Goal: Obtain resource: Download file/media

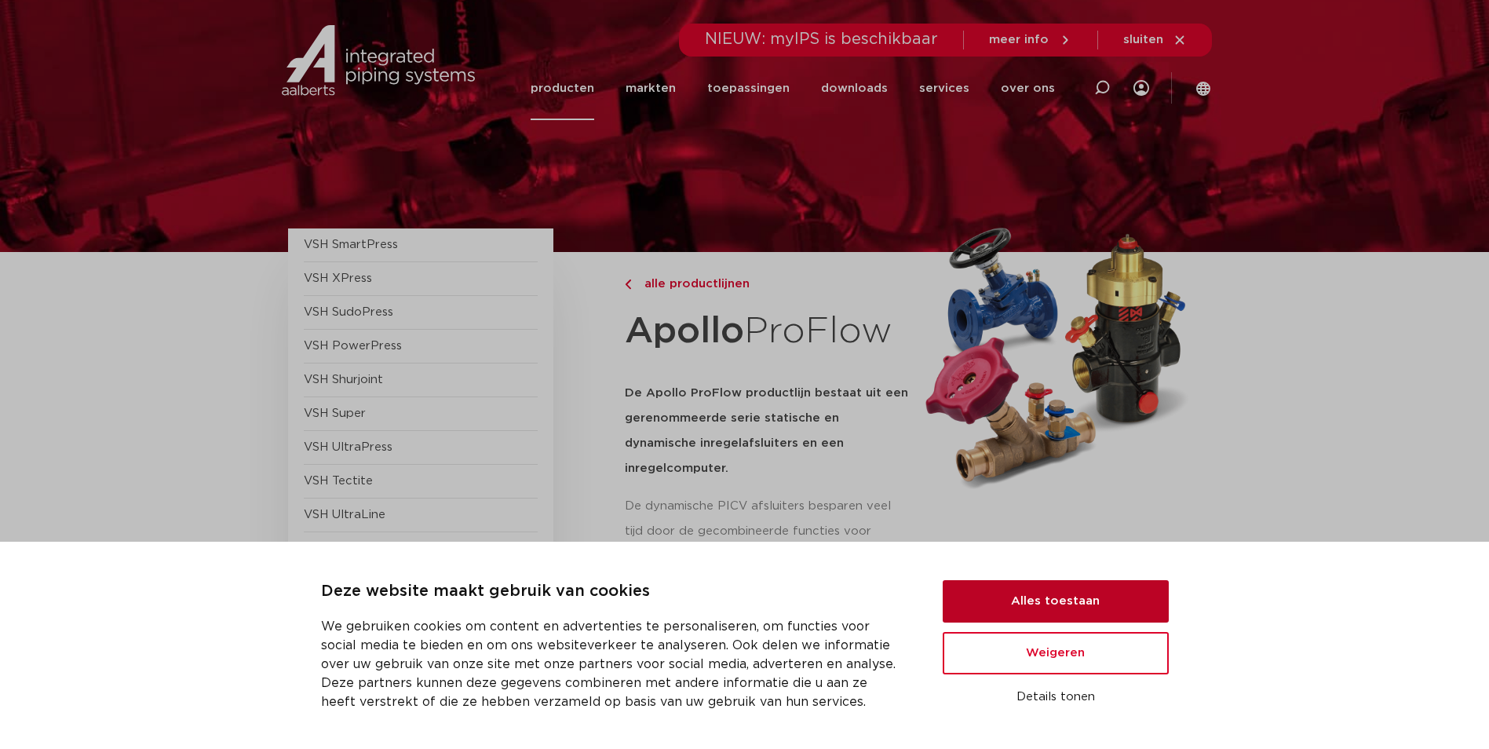
click at [1070, 592] on button "Alles toestaan" at bounding box center [1055, 601] width 226 height 42
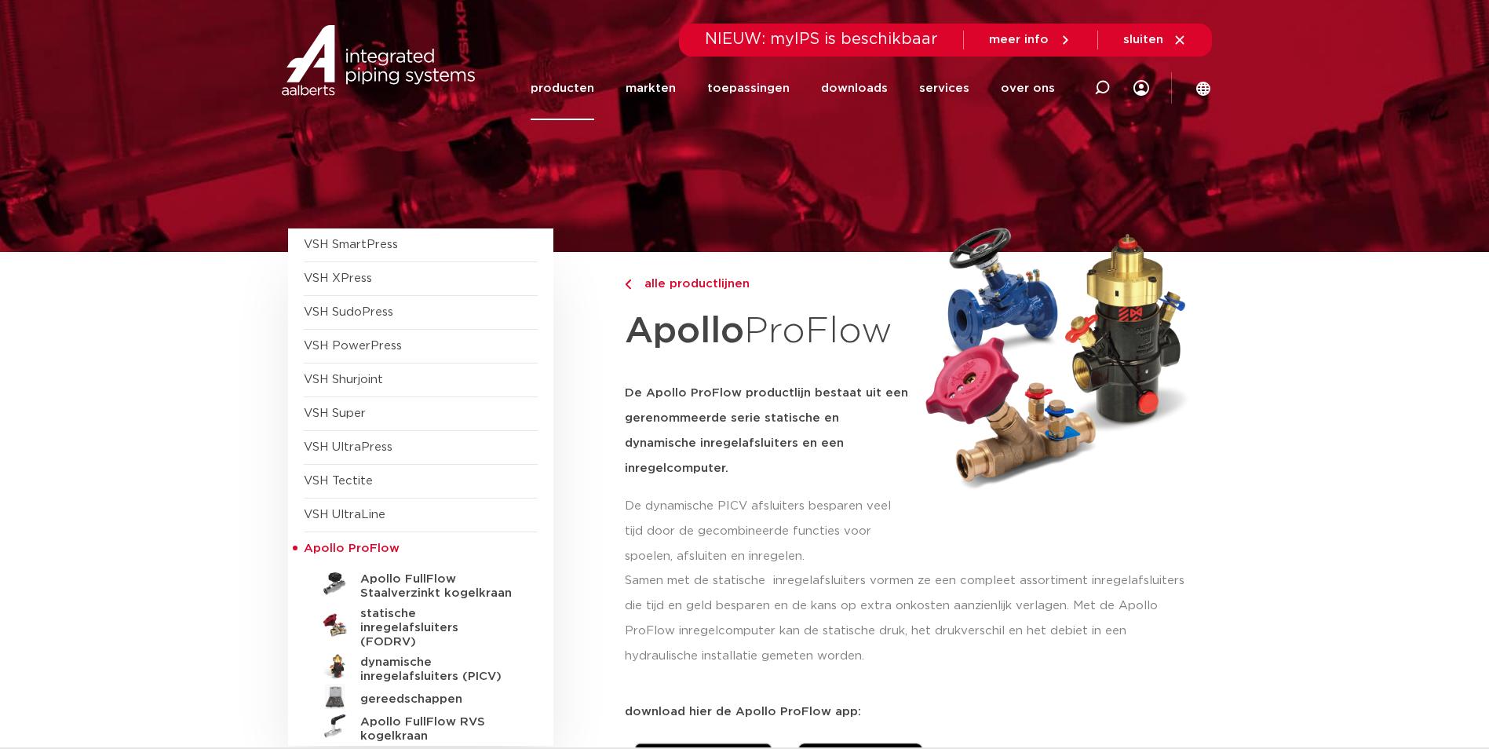
scroll to position [392, 0]
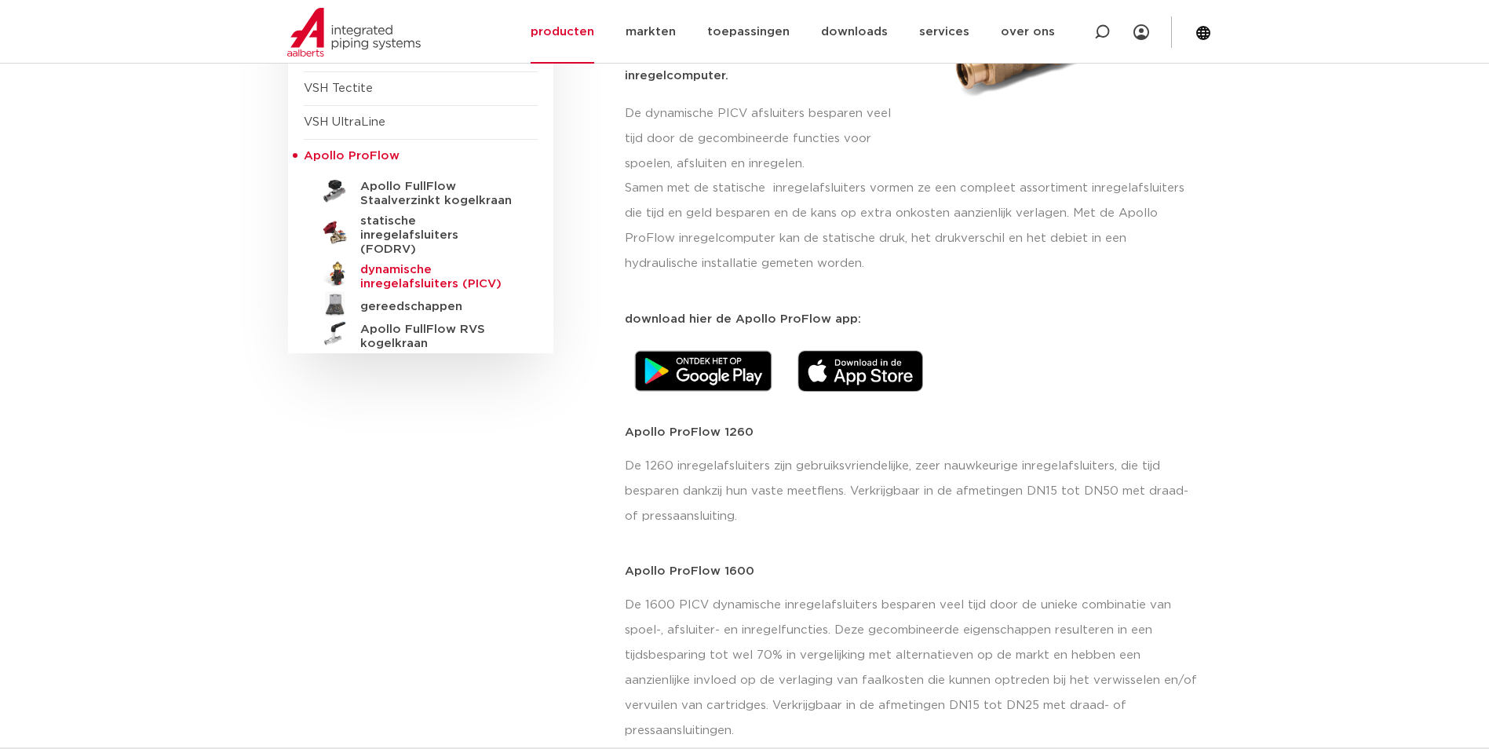
click at [439, 267] on h5 "dynamische inregelafsluiters (PICV)" at bounding box center [437, 277] width 155 height 28
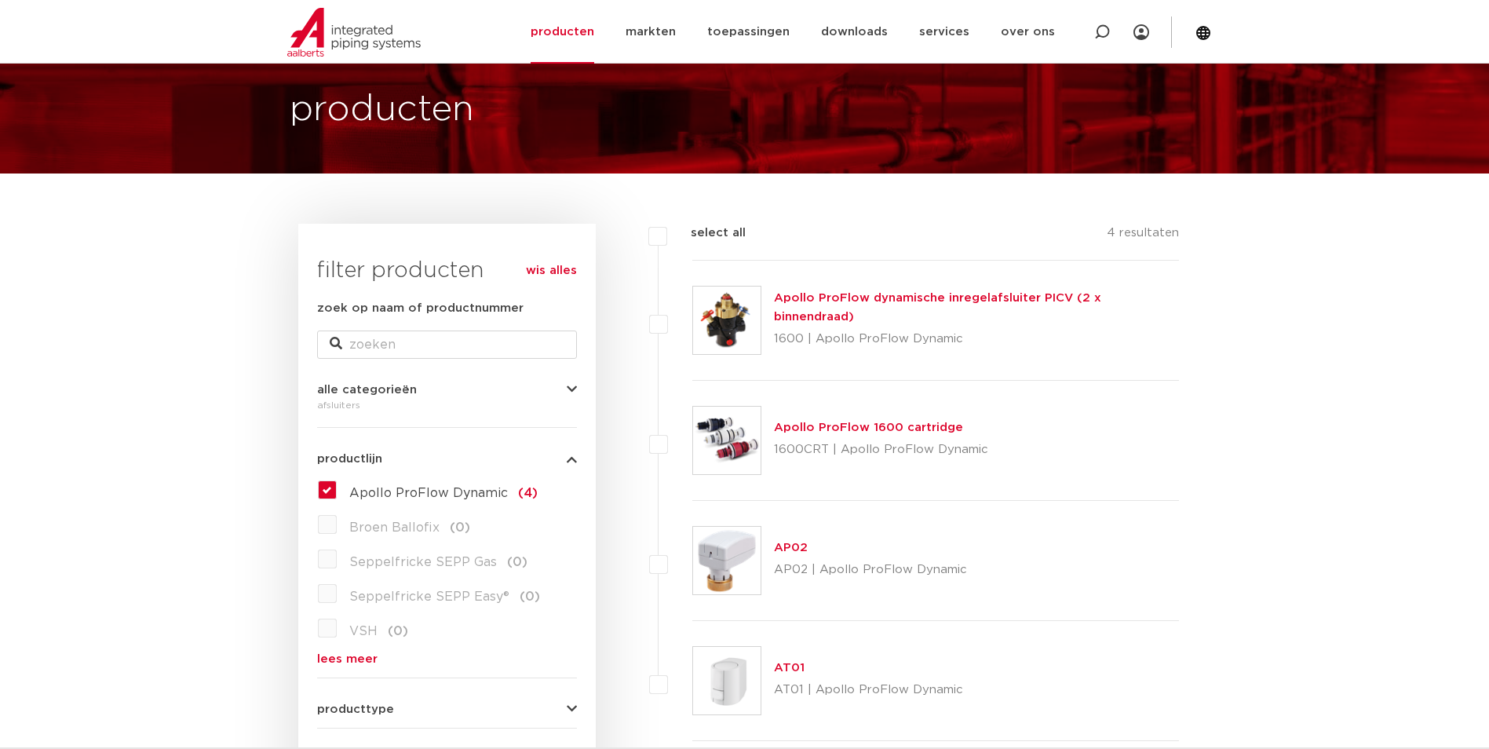
scroll to position [78, 0]
click at [873, 309] on link "Apollo ProFlow dynamische inregelafsluiter PICV (2 x binnendraad)" at bounding box center [937, 308] width 327 height 31
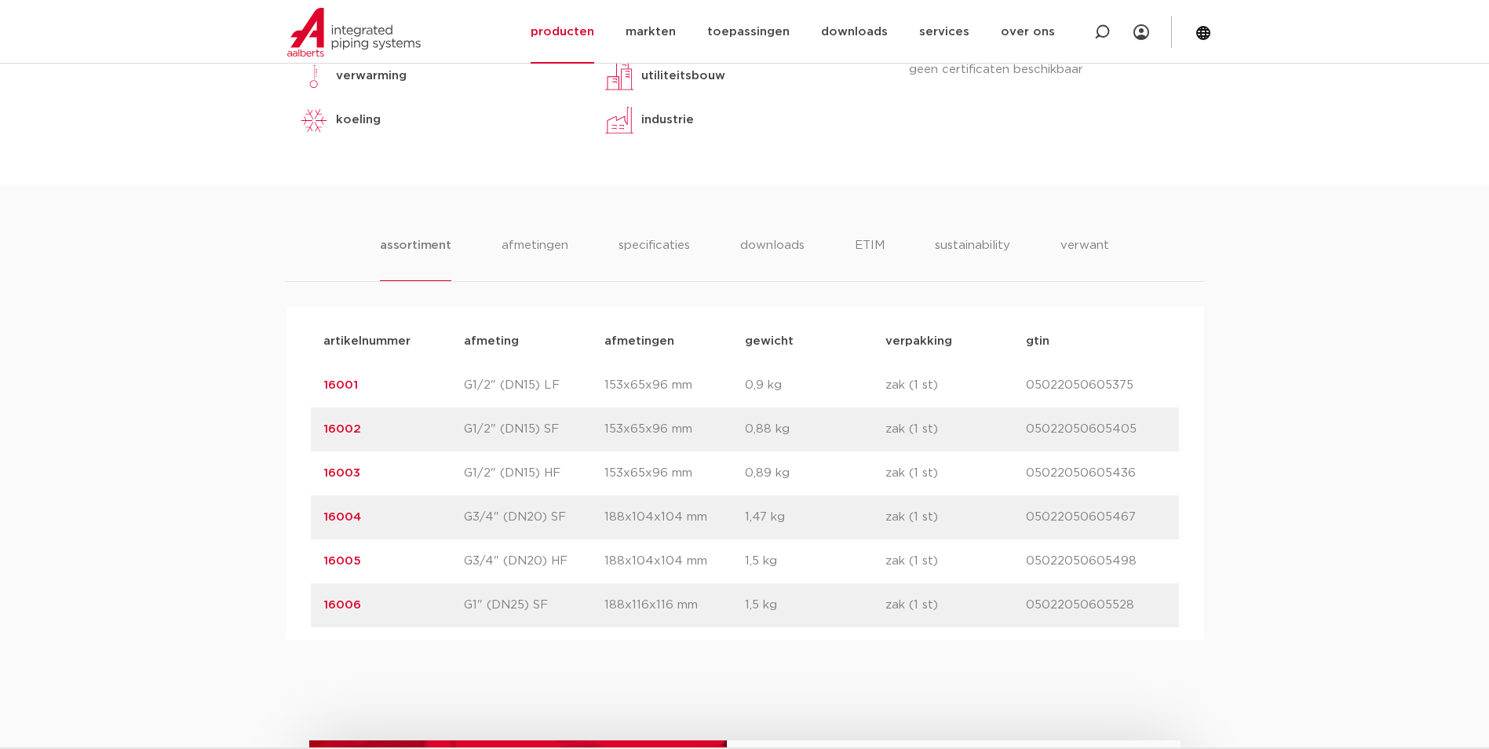
scroll to position [863, 0]
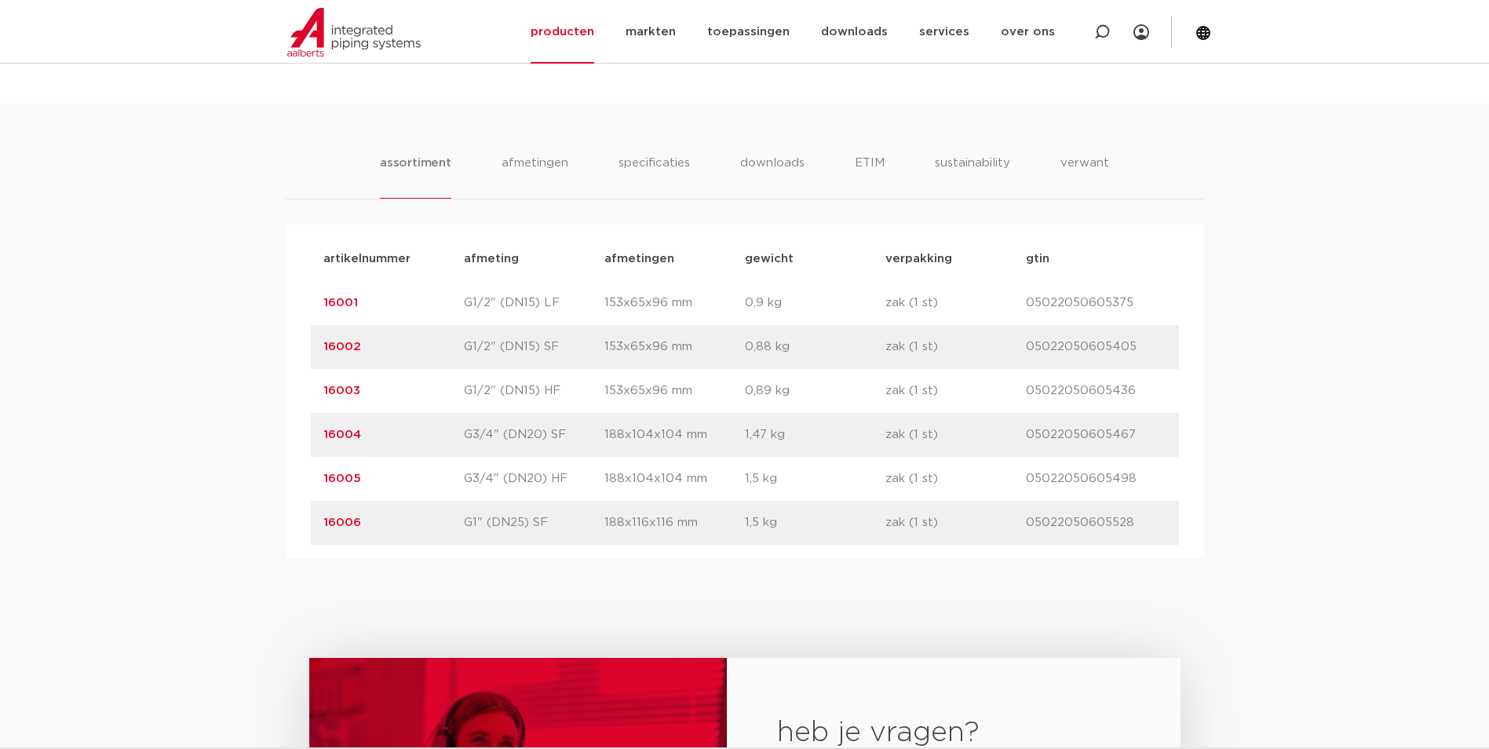
click at [337, 430] on link "16004" at bounding box center [342, 434] width 38 height 12
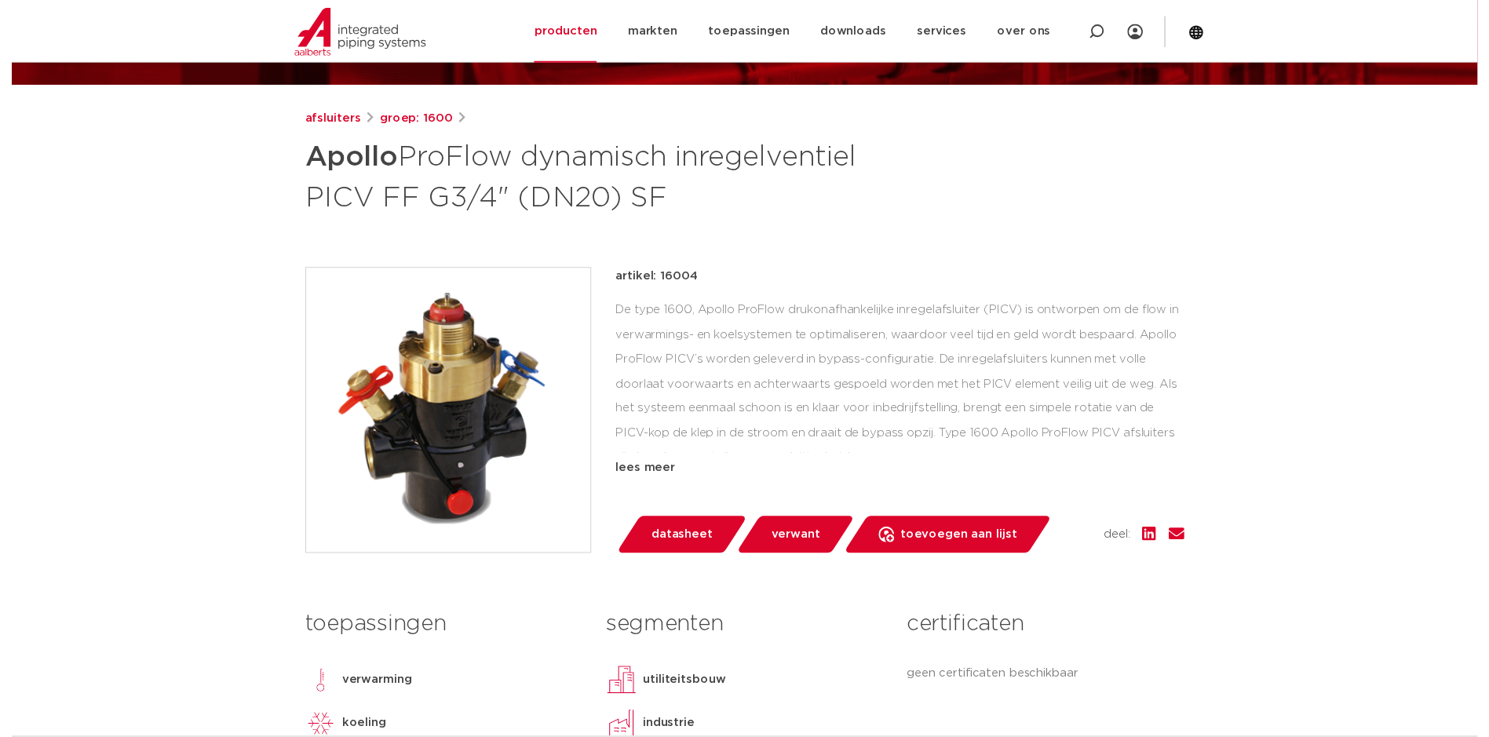
scroll to position [157, 0]
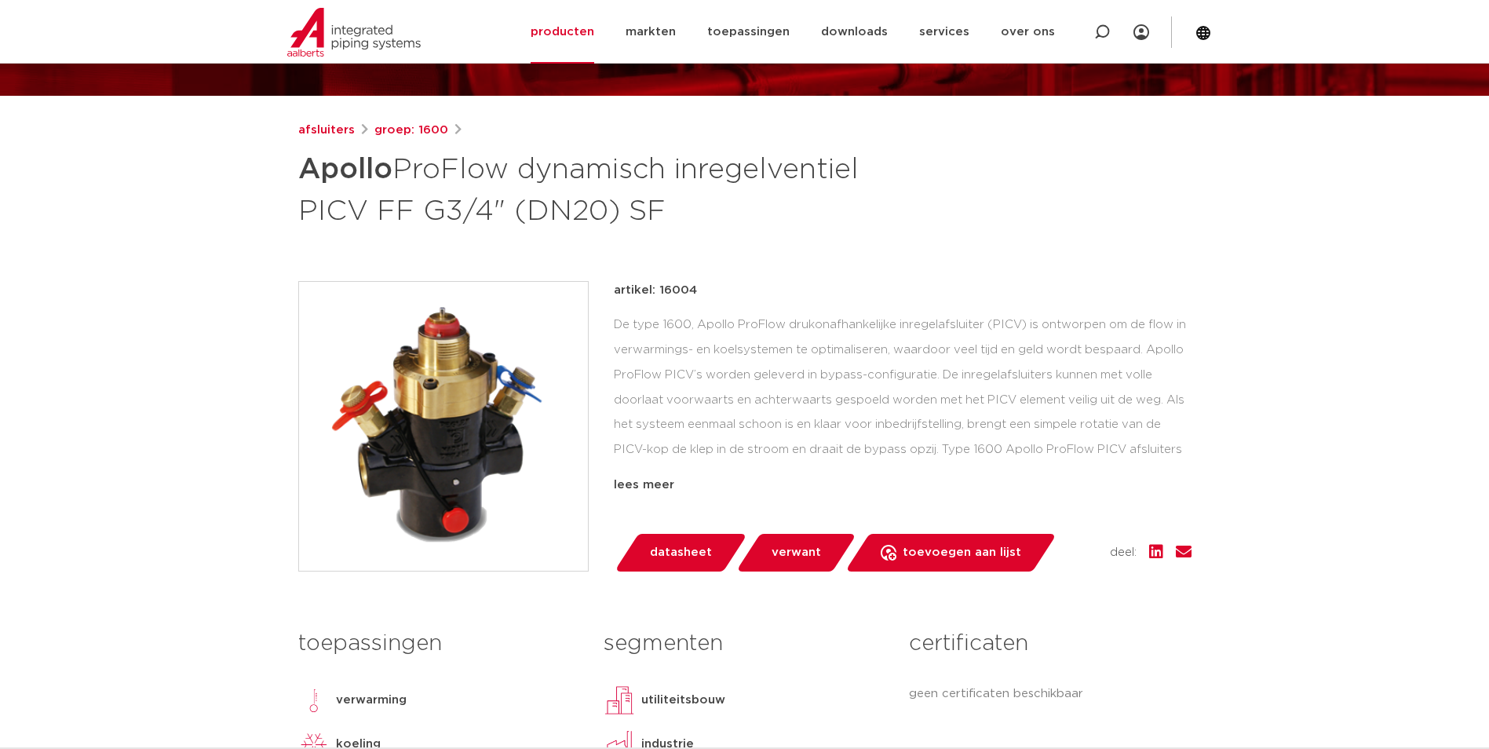
click at [683, 534] on link "datasheet" at bounding box center [680, 553] width 133 height 38
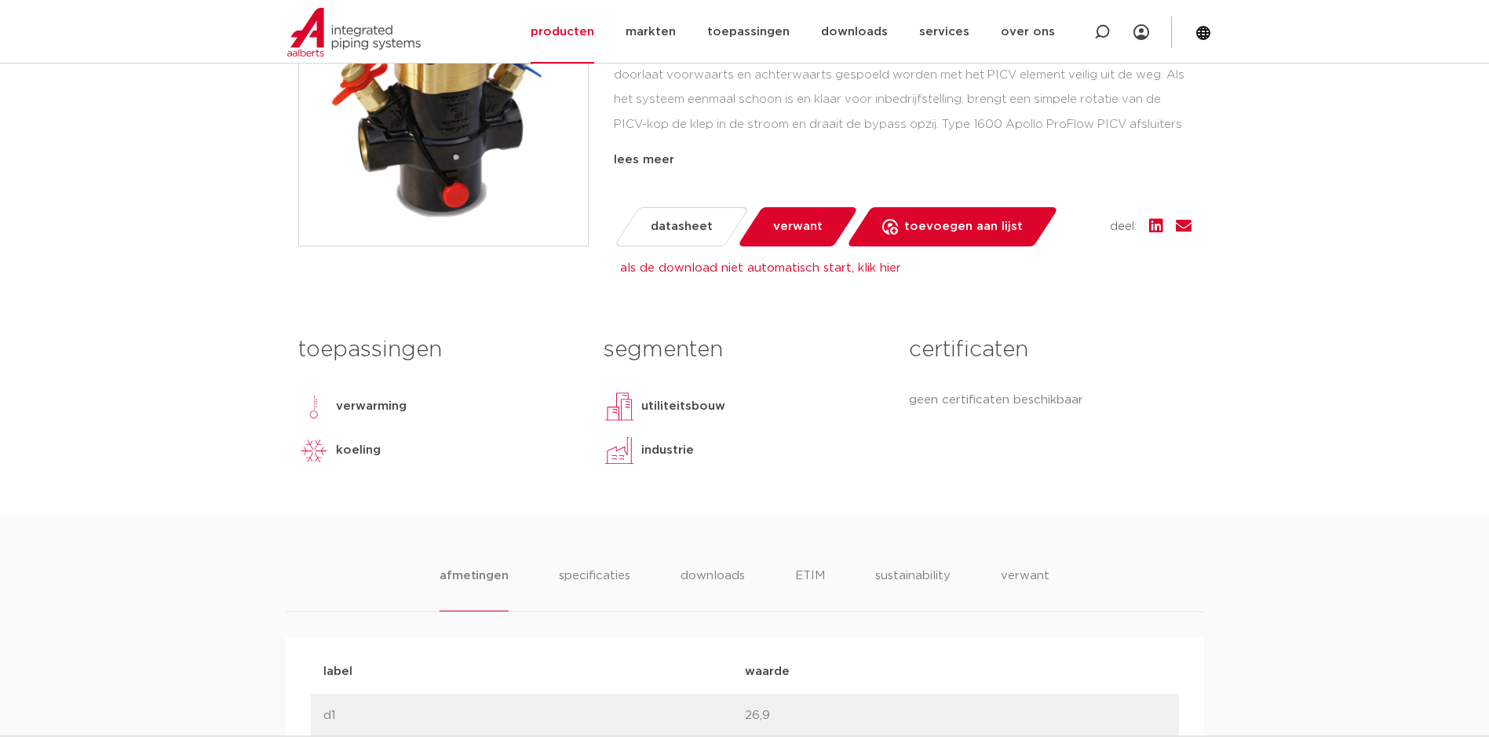
scroll to position [492, 0]
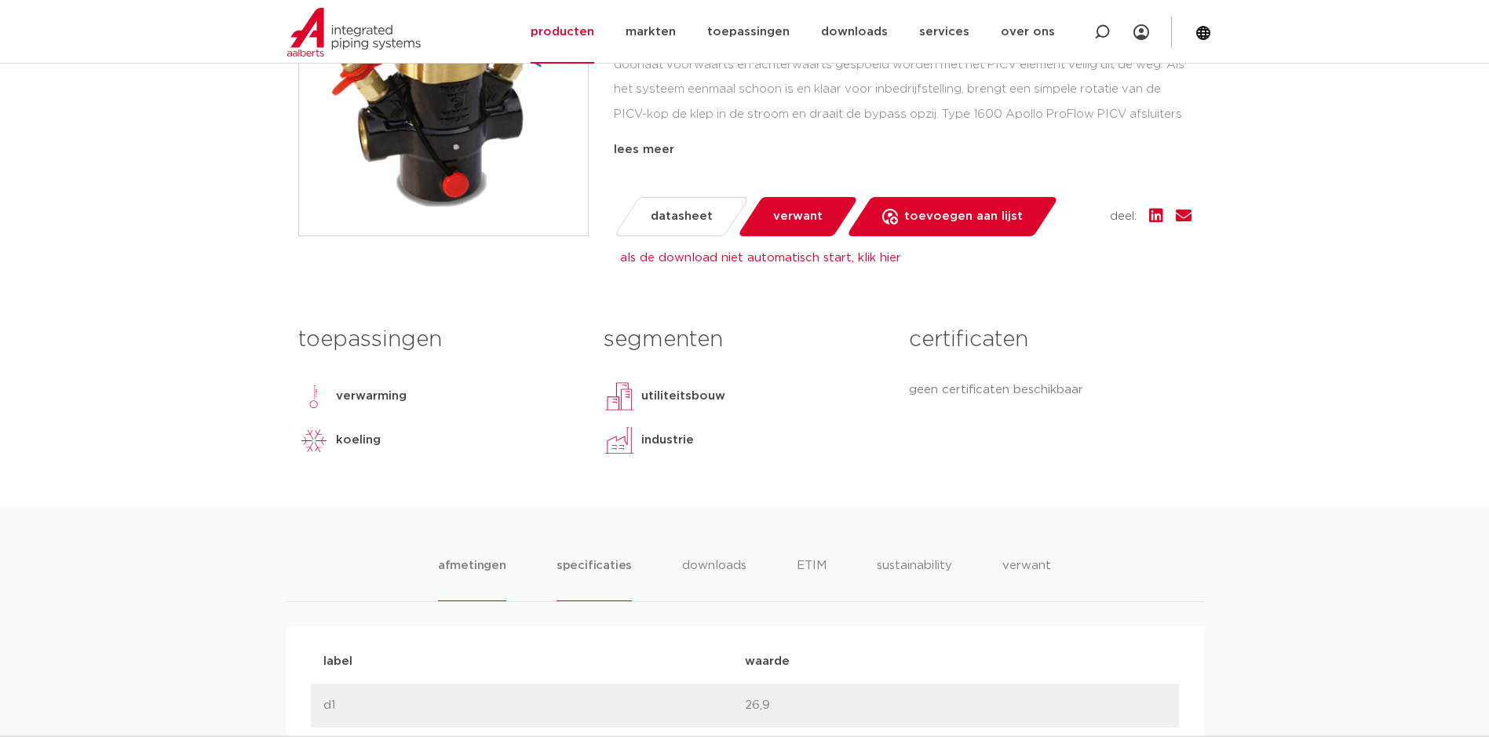
click at [606, 564] on li "specificaties" at bounding box center [593, 578] width 75 height 45
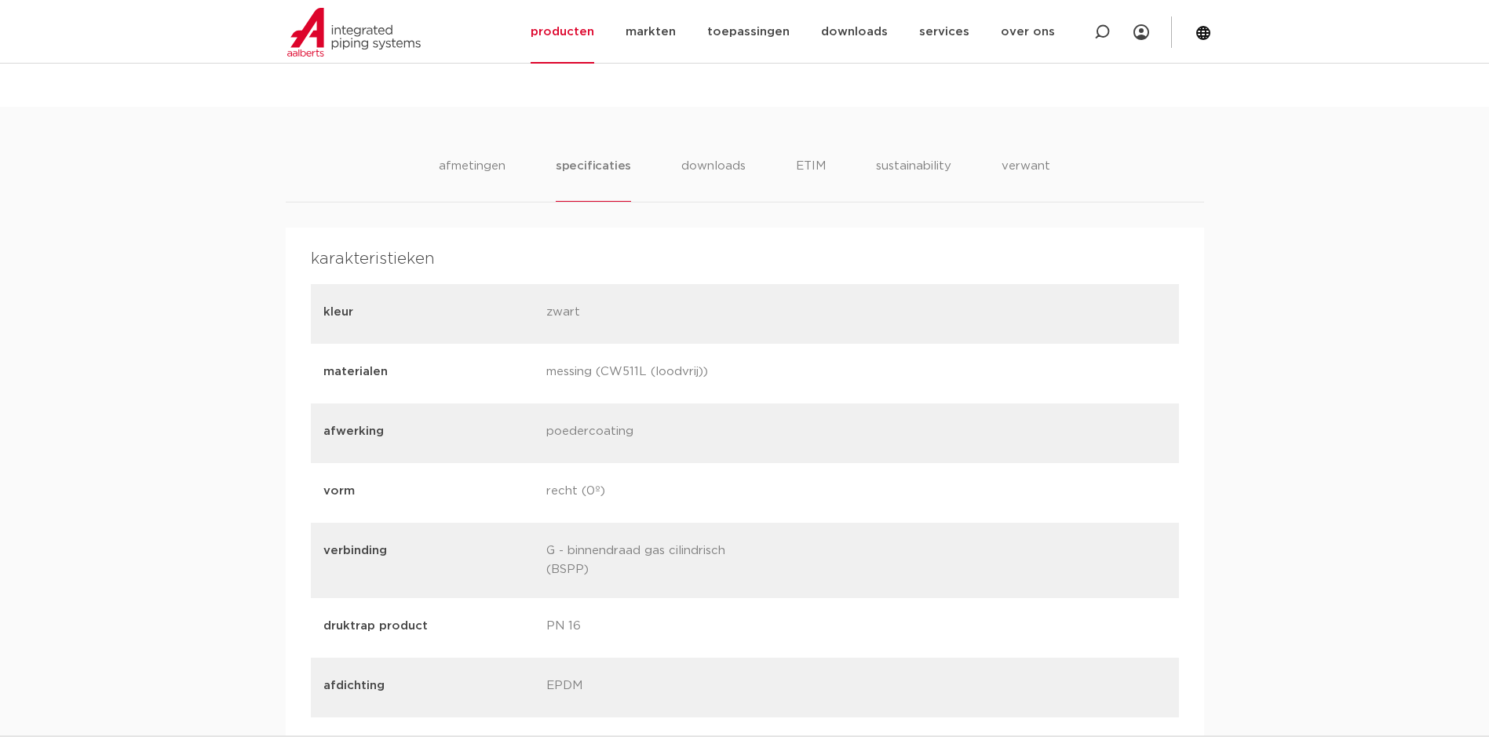
scroll to position [963, 0]
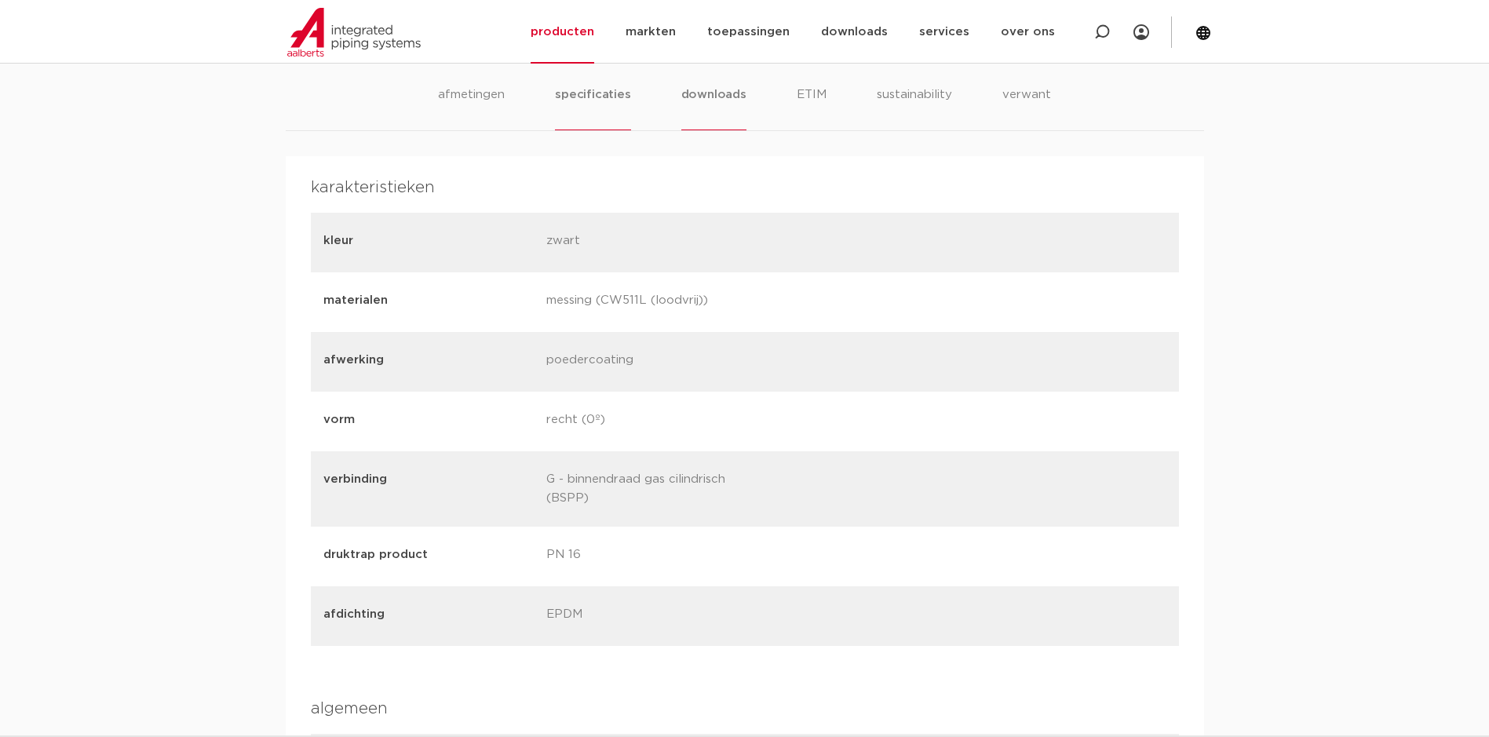
click at [708, 93] on li "downloads" at bounding box center [713, 108] width 65 height 45
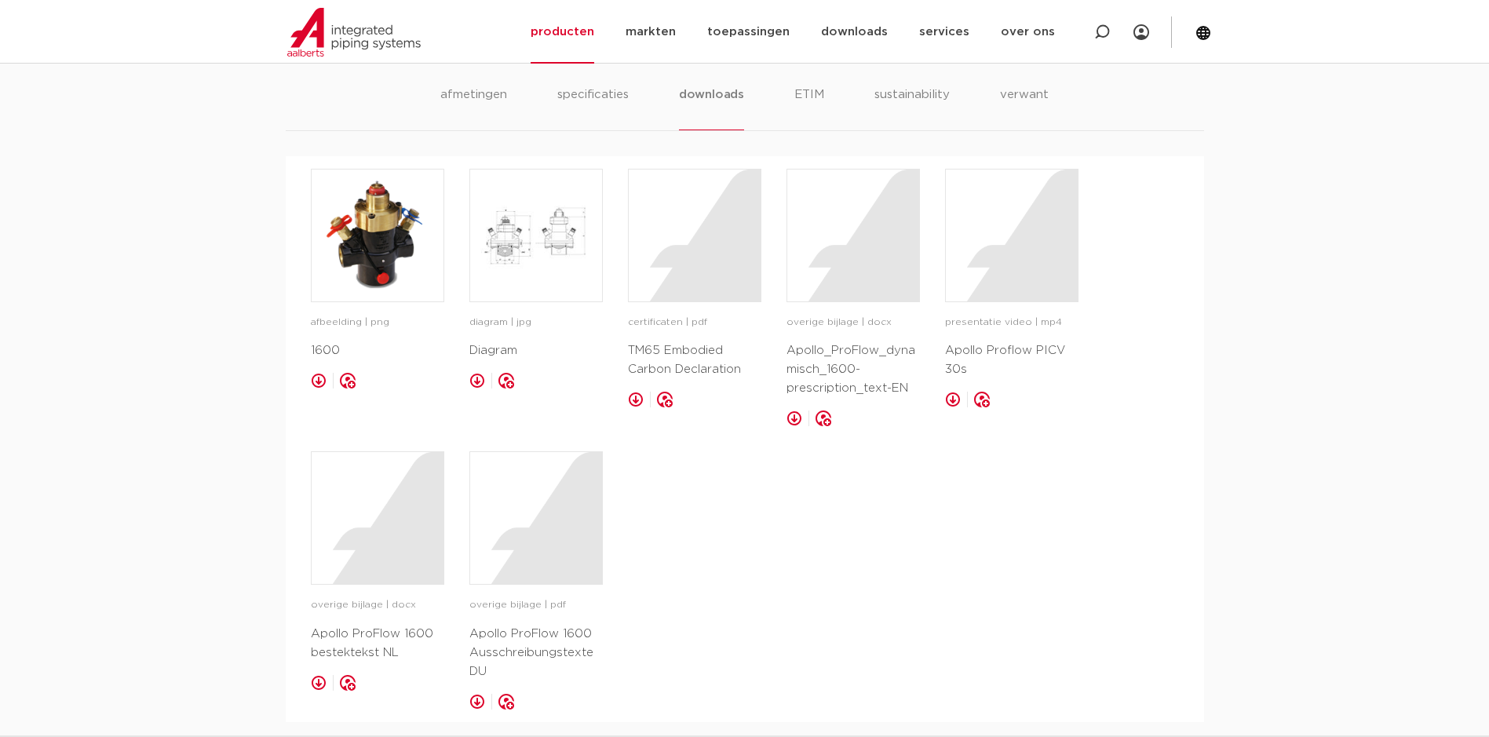
click at [630, 396] on link at bounding box center [636, 400] width 16 height 16
click at [787, 420] on link at bounding box center [794, 418] width 16 height 16
click at [945, 399] on link at bounding box center [953, 400] width 16 height 16
click at [317, 683] on link at bounding box center [319, 683] width 16 height 16
click at [469, 694] on link at bounding box center [477, 702] width 16 height 16
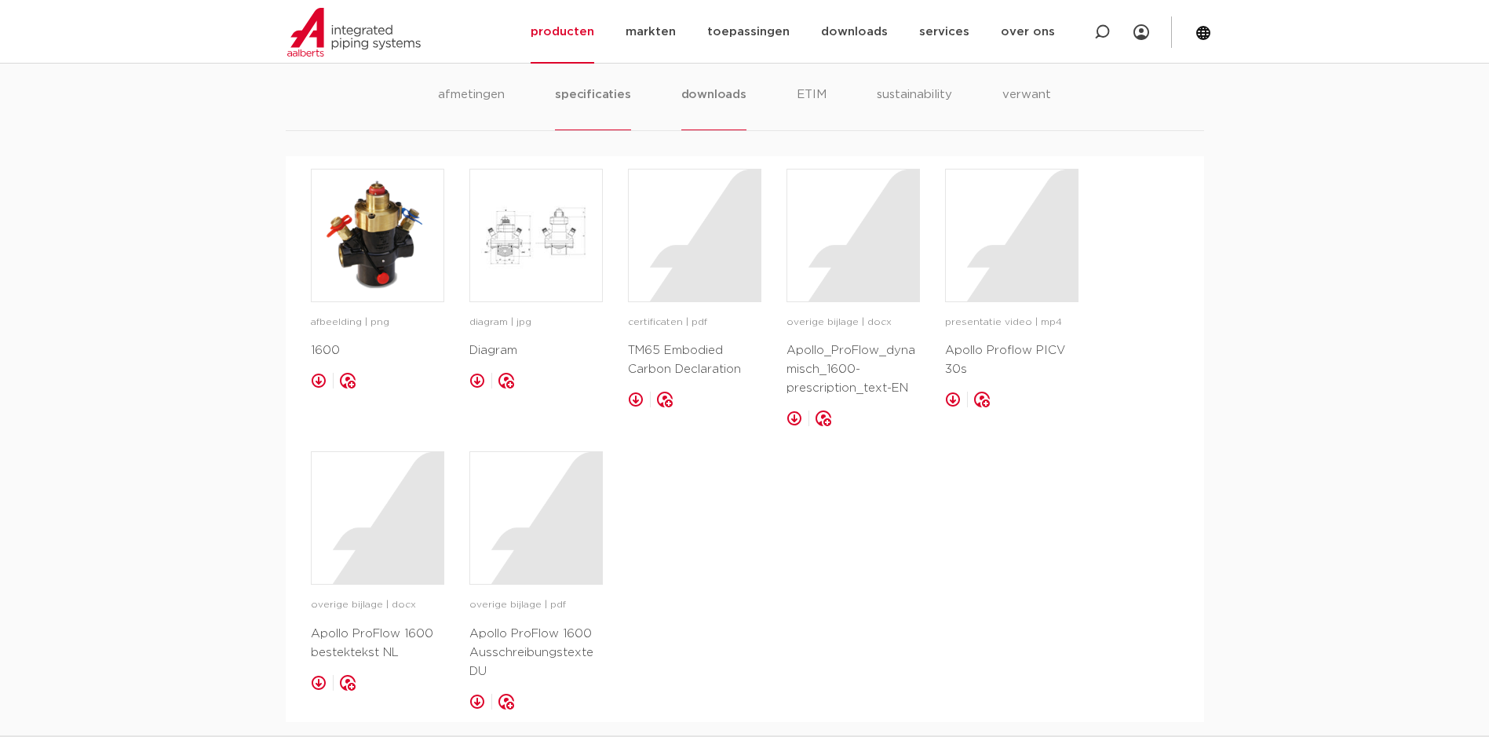
click at [609, 103] on li "specificaties" at bounding box center [592, 108] width 75 height 45
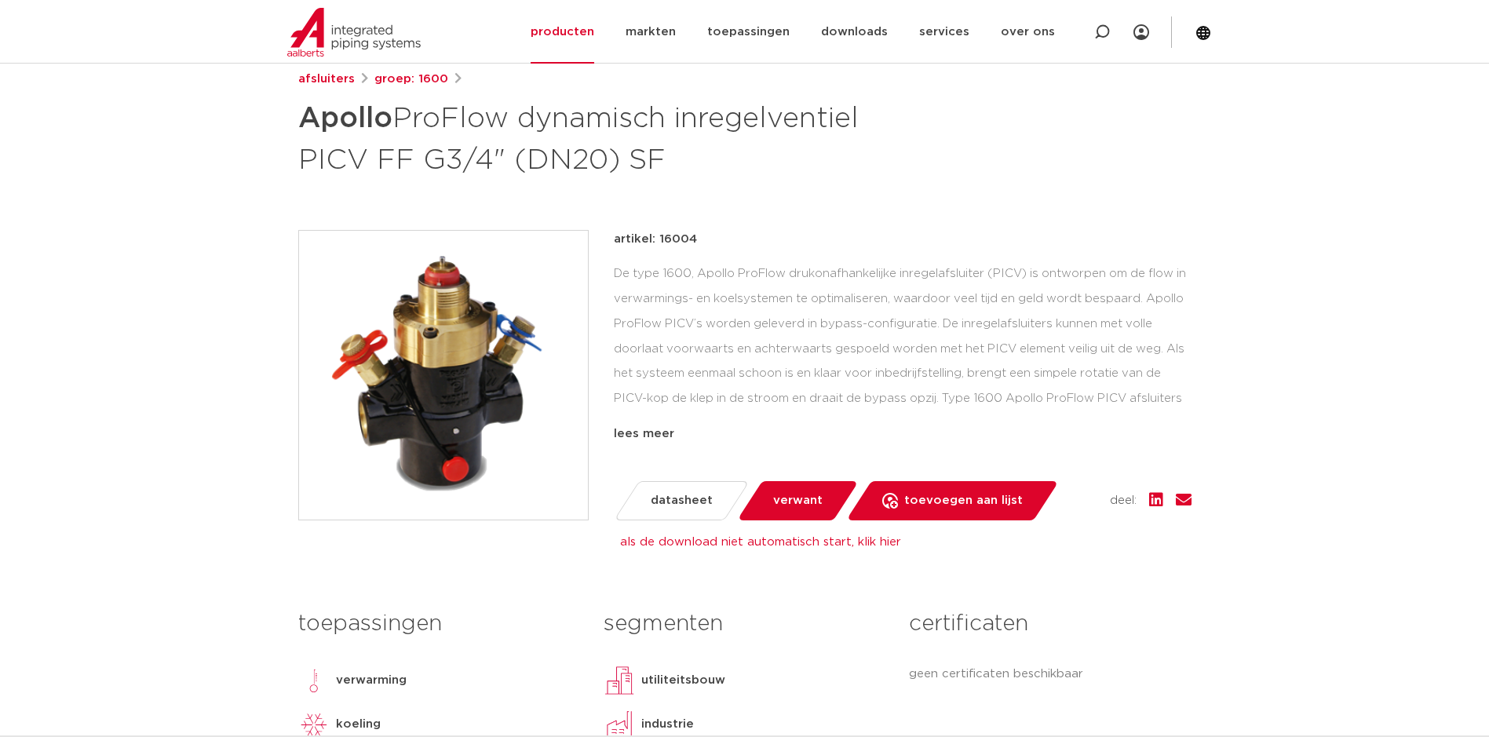
scroll to position [235, 0]
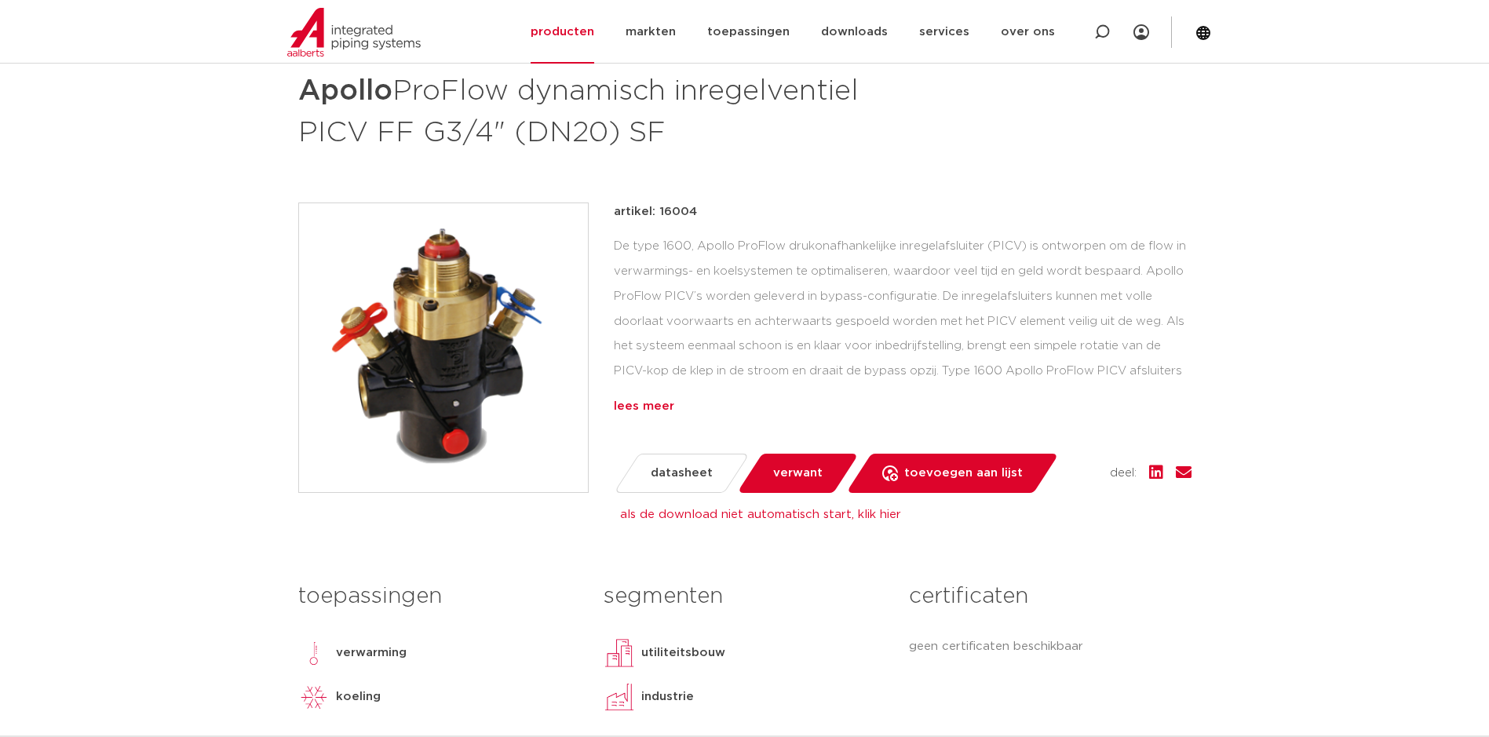
click at [661, 406] on div "lees meer" at bounding box center [903, 406] width 578 height 19
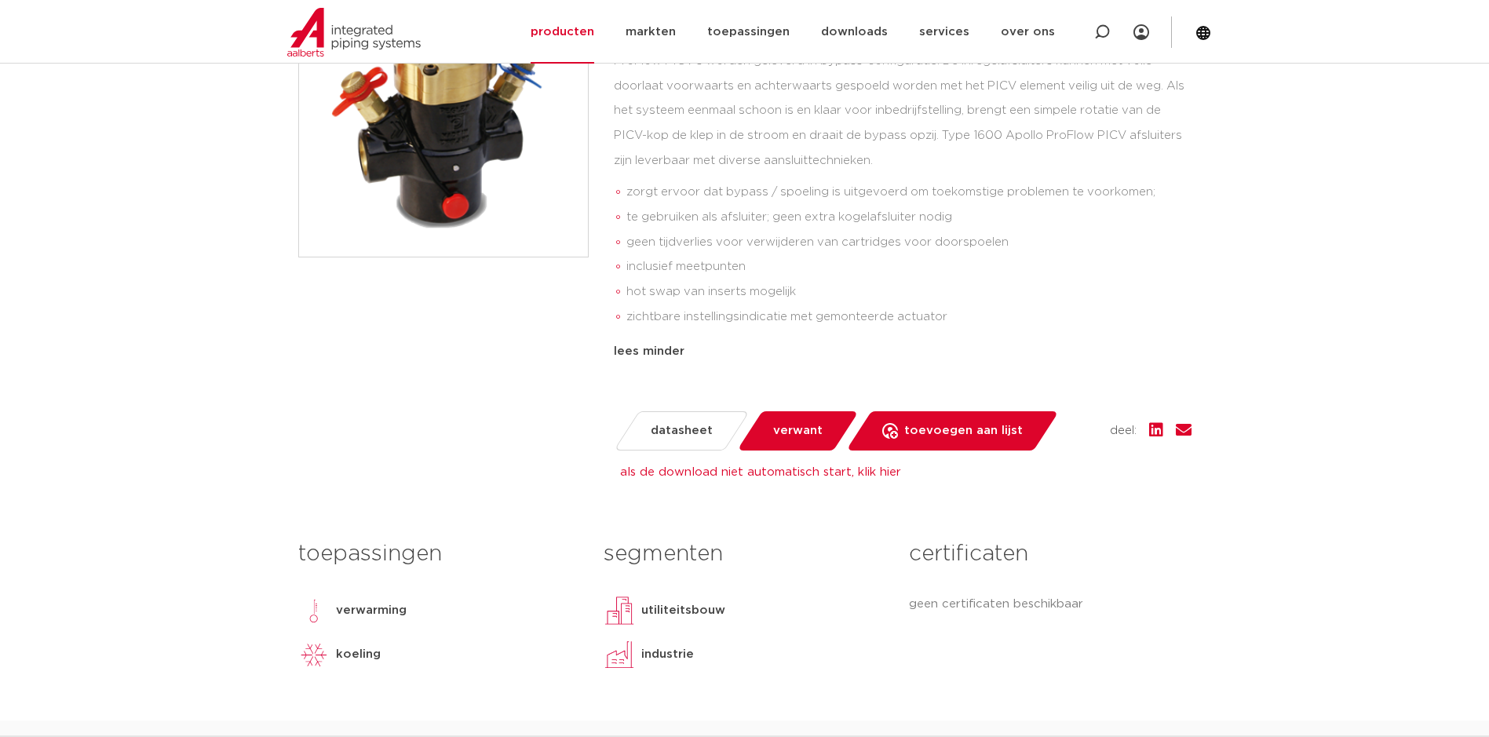
scroll to position [549, 0]
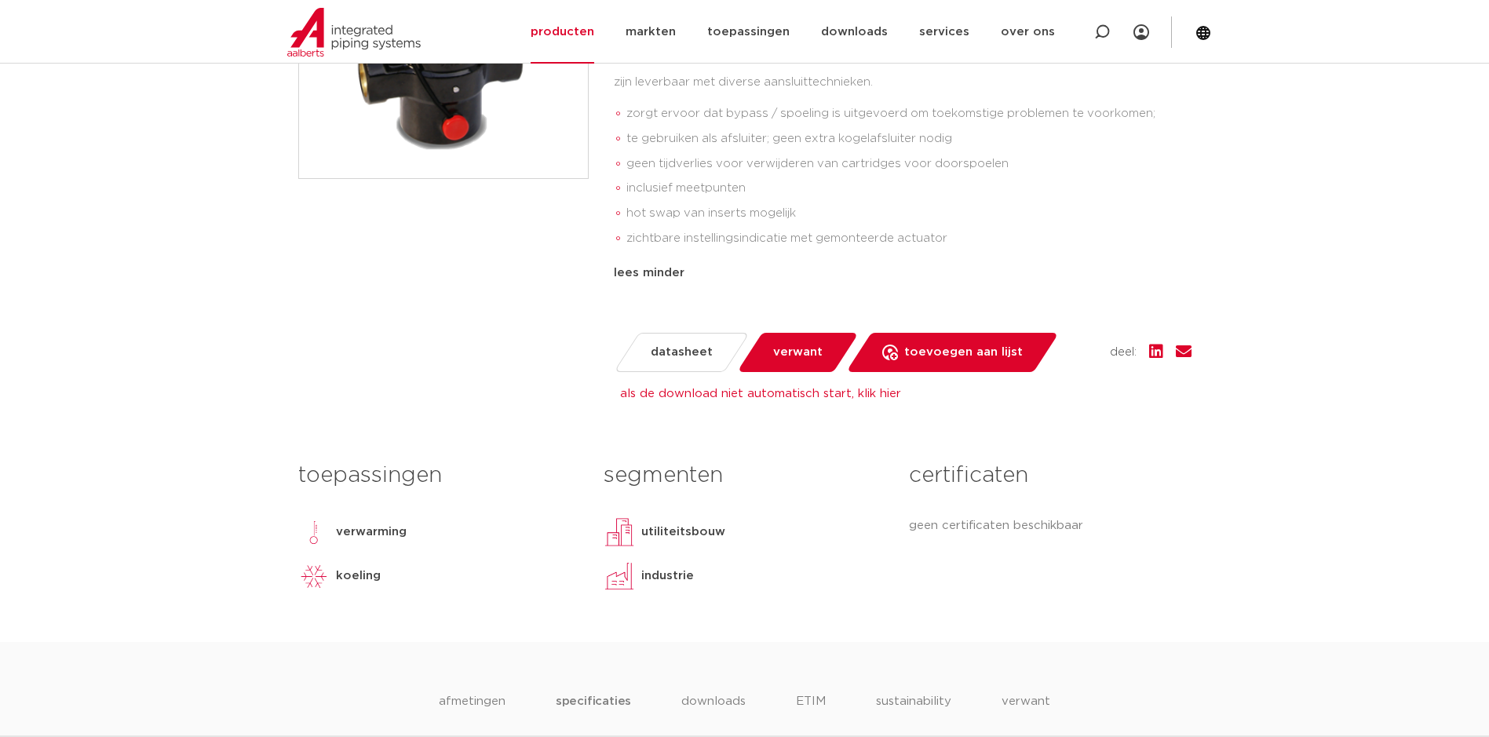
click at [688, 343] on span "datasheet" at bounding box center [682, 352] width 62 height 25
click at [681, 349] on span "datasheet" at bounding box center [682, 352] width 62 height 25
click at [673, 392] on link "als de download niet automatisch start, klik hier" at bounding box center [760, 394] width 281 height 12
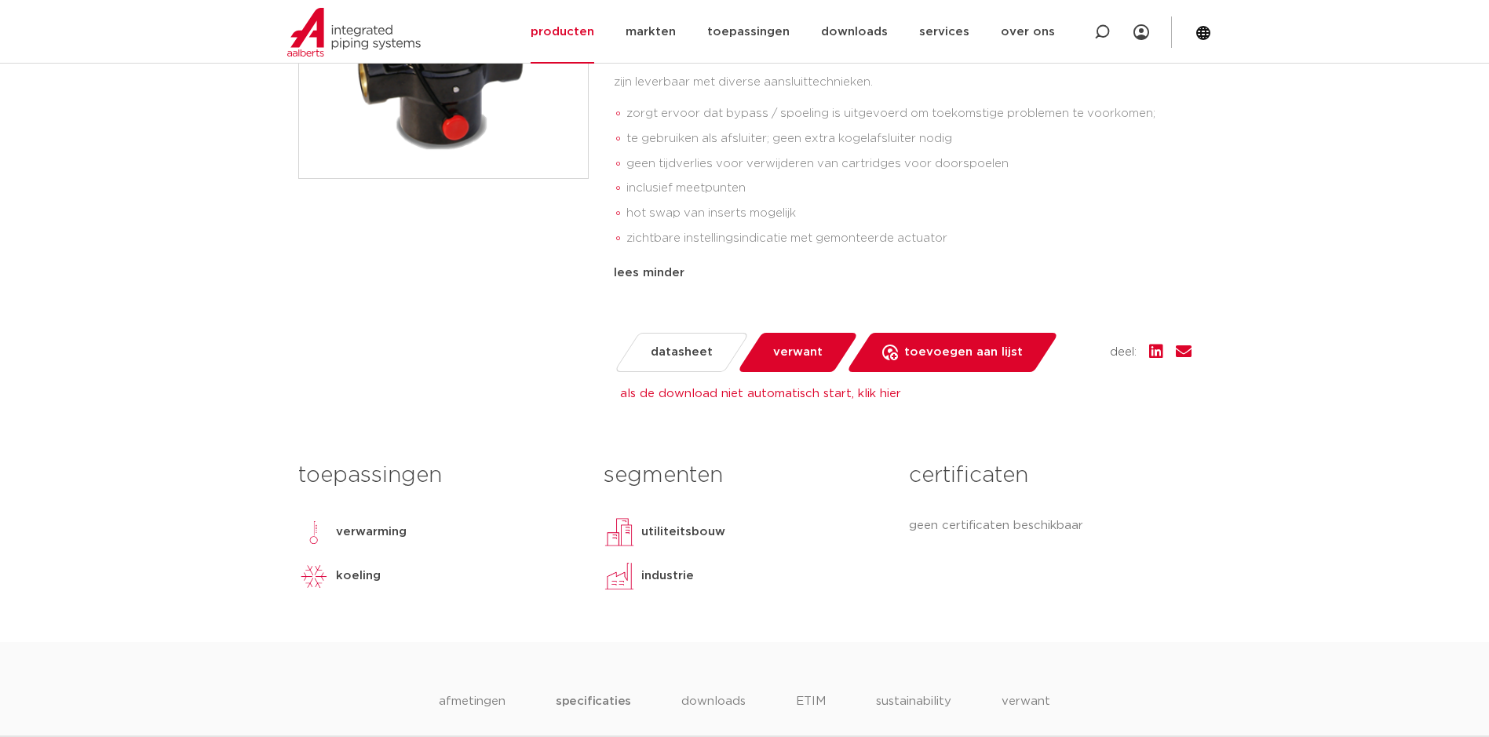
click at [691, 392] on link "als de download niet automatisch start, klik hier" at bounding box center [760, 394] width 281 height 12
drag, startPoint x: 892, startPoint y: 221, endPoint x: 884, endPoint y: 220, distance: 8.7
click at [889, 220] on li "hot swap van inserts mogelijk" at bounding box center [908, 213] width 565 height 25
click at [782, 356] on span "verwant" at bounding box center [797, 352] width 49 height 25
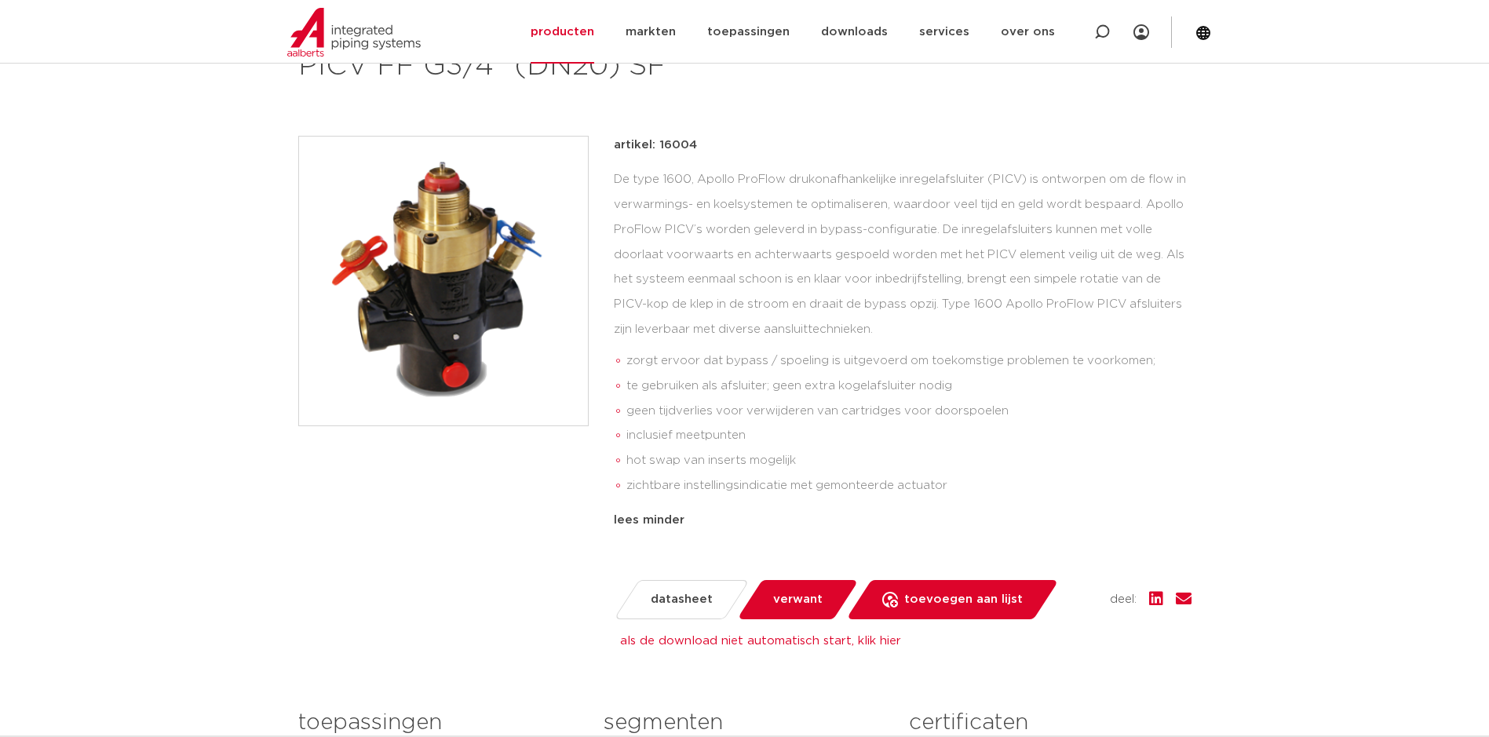
scroll to position [485, 0]
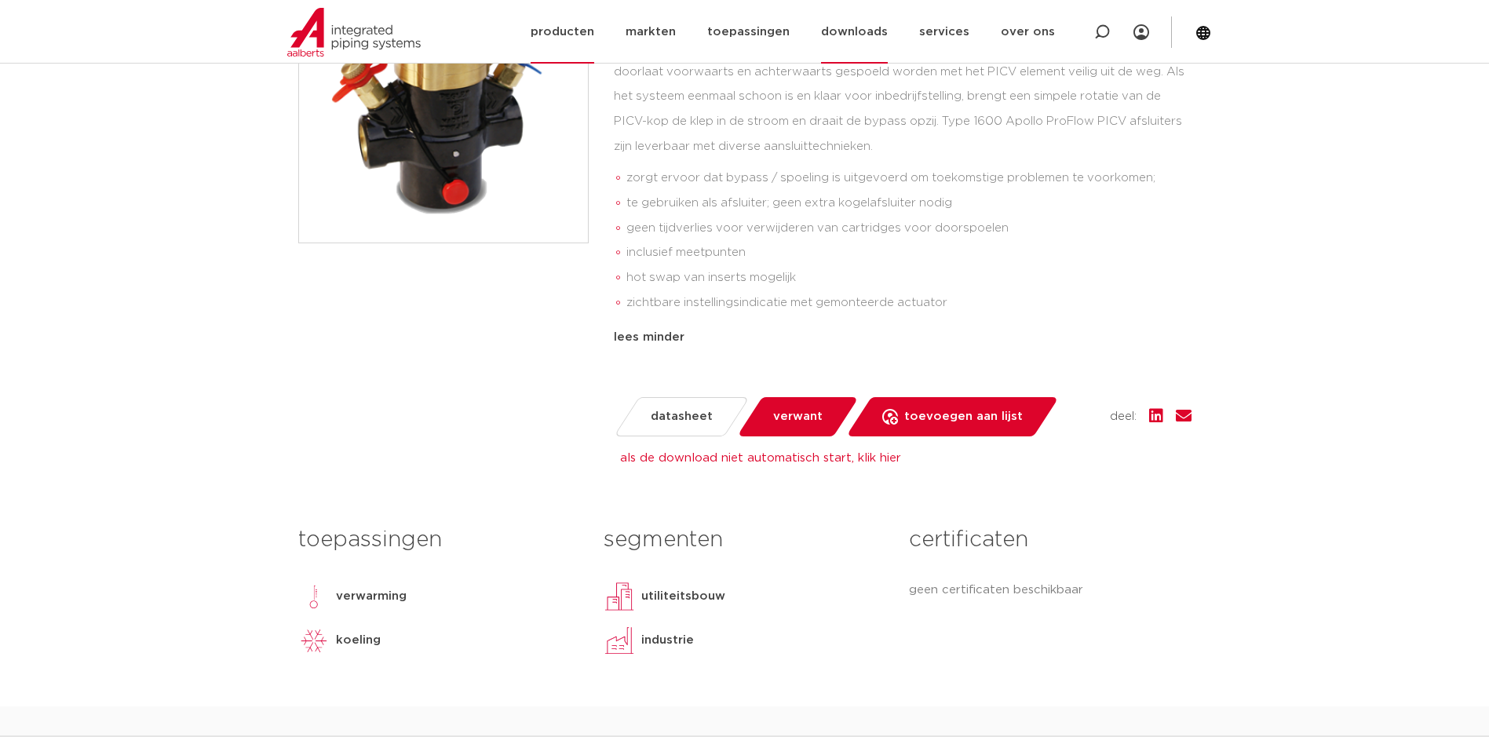
click at [854, 28] on link "downloads" at bounding box center [854, 32] width 67 height 64
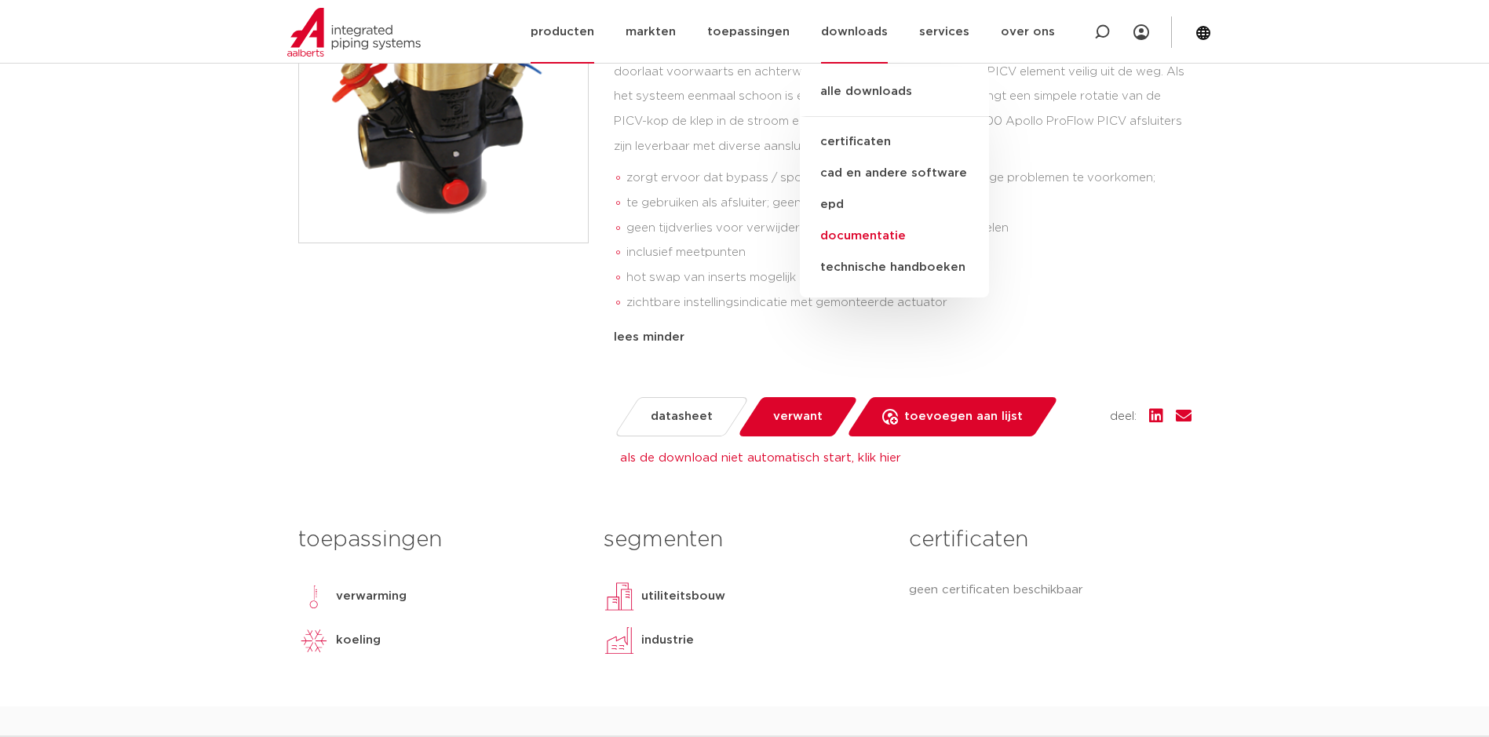
click at [873, 233] on link "documentatie" at bounding box center [894, 235] width 189 height 31
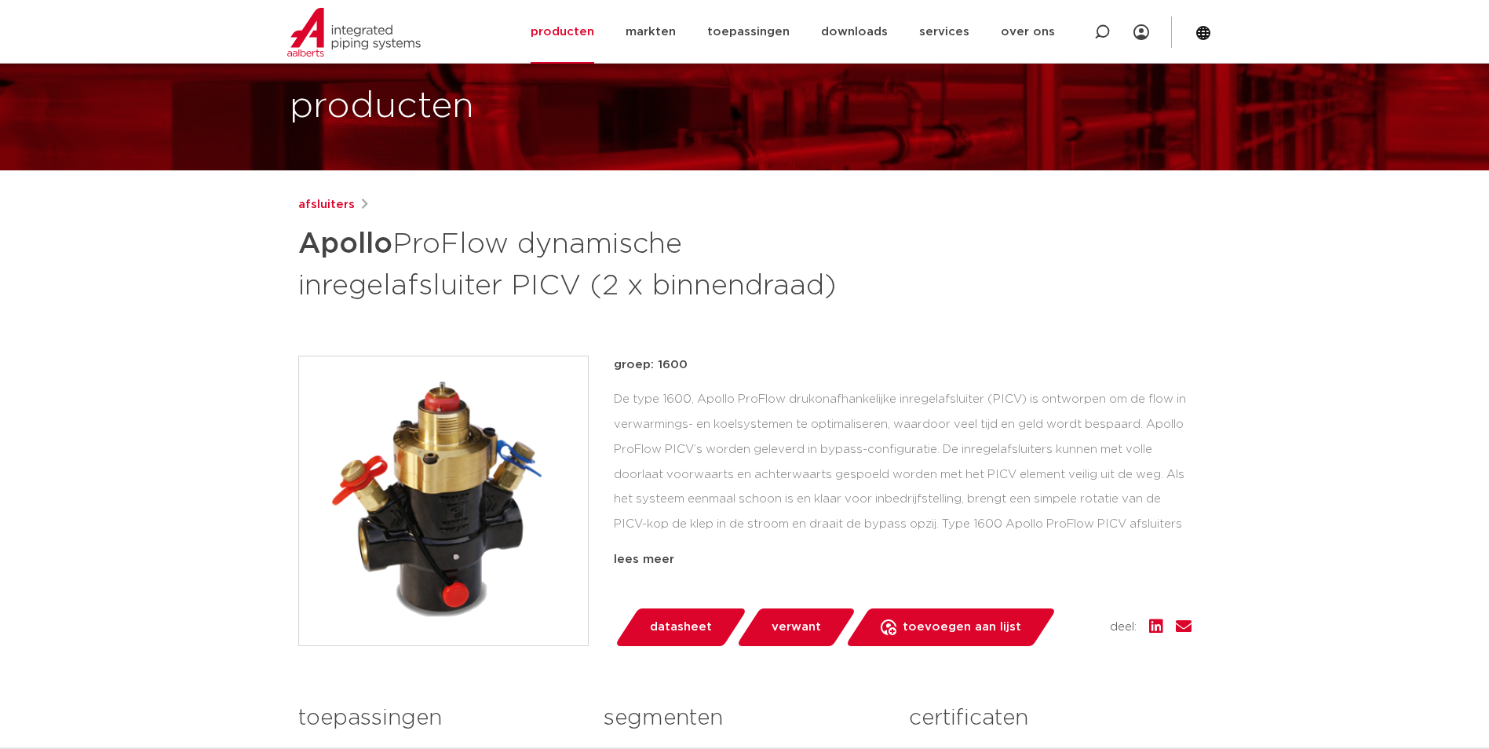
scroll to position [78, 0]
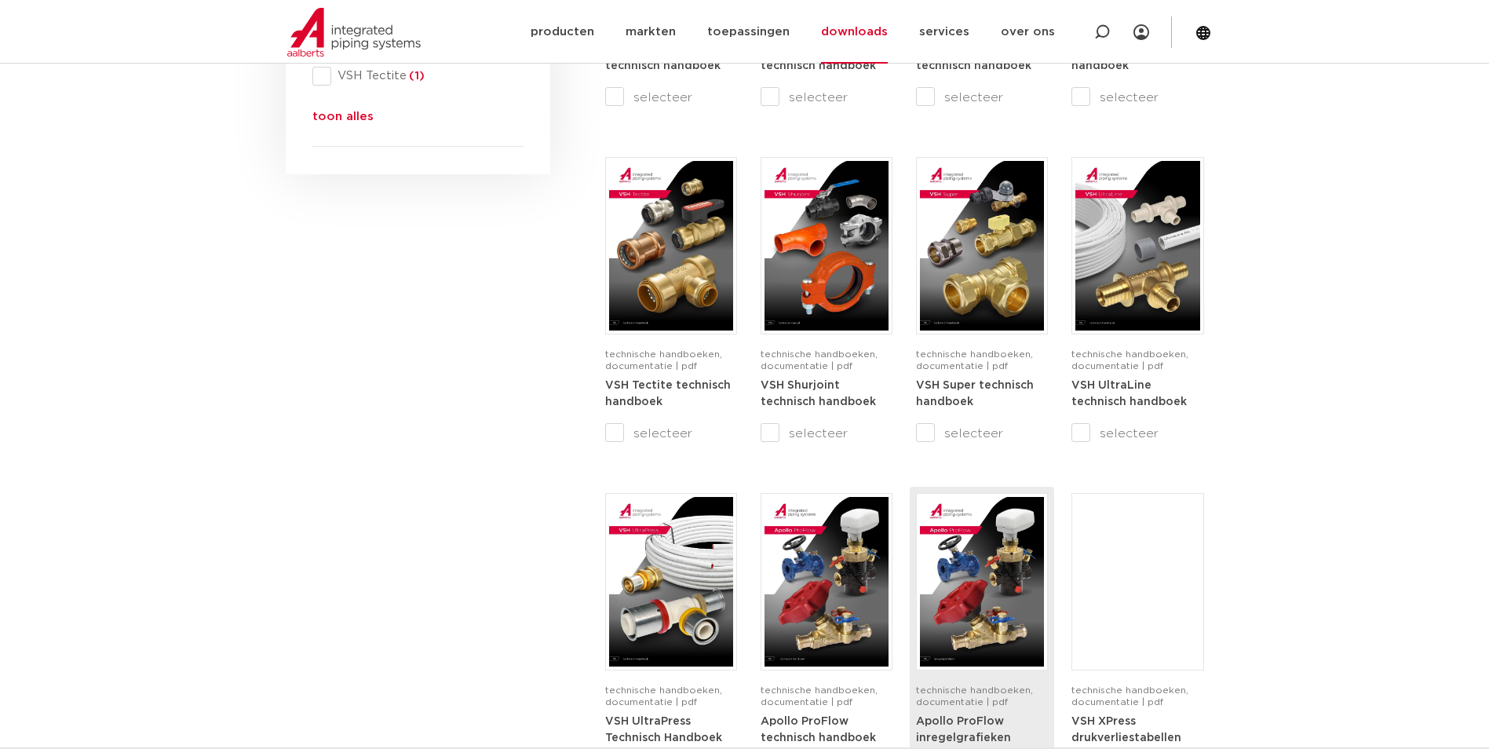
scroll to position [1099, 0]
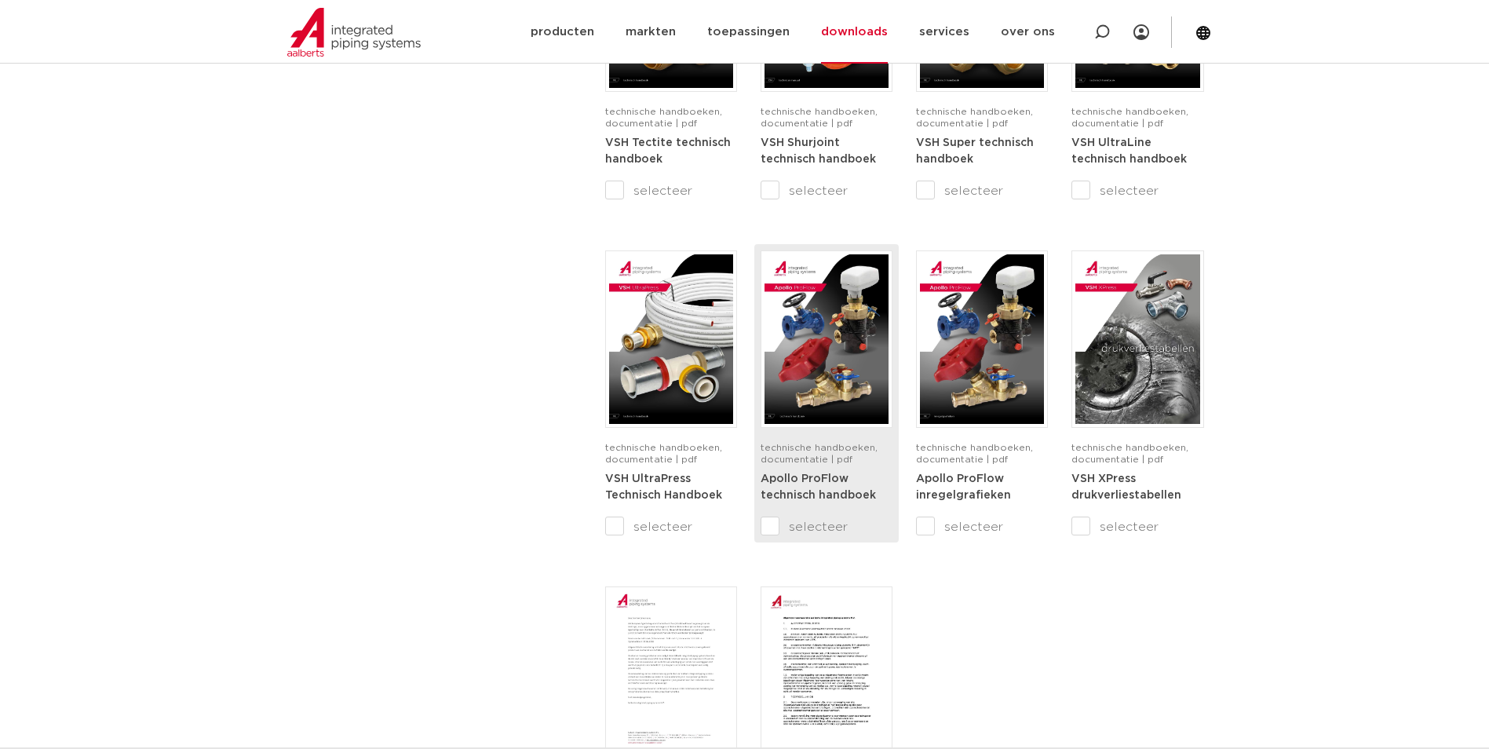
click at [813, 484] on link "Apollo ProFlow technisch handboek" at bounding box center [817, 486] width 115 height 29
